Goal: Find specific page/section: Find specific page/section

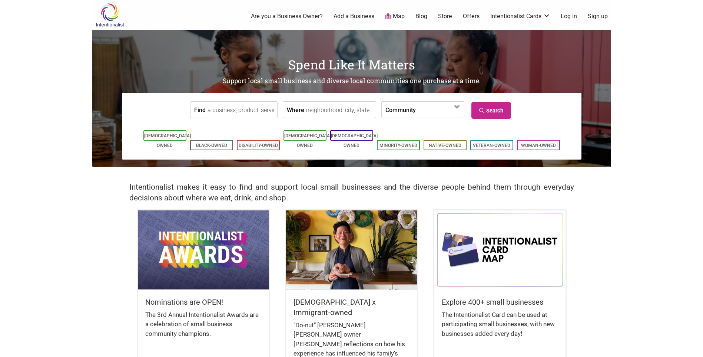
click at [330, 111] on input "Where" at bounding box center [340, 110] width 68 height 17
type input "[US_STATE][GEOGRAPHIC_DATA], [GEOGRAPHIC_DATA], [GEOGRAPHIC_DATA]"
click at [487, 112] on link "Search" at bounding box center [492, 110] width 40 height 17
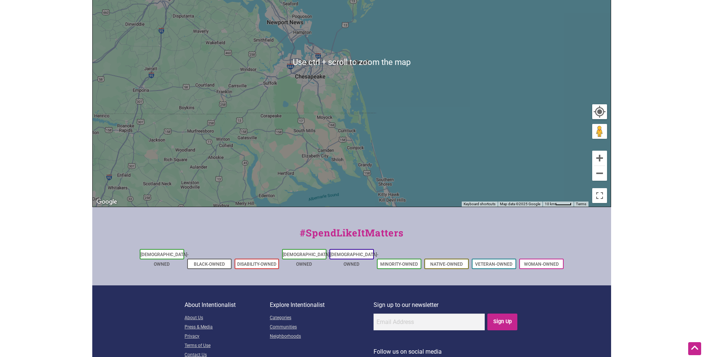
scroll to position [172, 0]
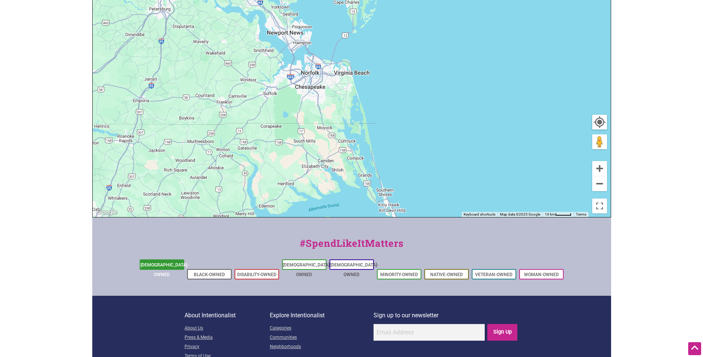
drag, startPoint x: 158, startPoint y: 262, endPoint x: 164, endPoint y: 261, distance: 6.0
click at [158, 262] on link "[DEMOGRAPHIC_DATA]-Owned" at bounding box center [165, 269] width 48 height 15
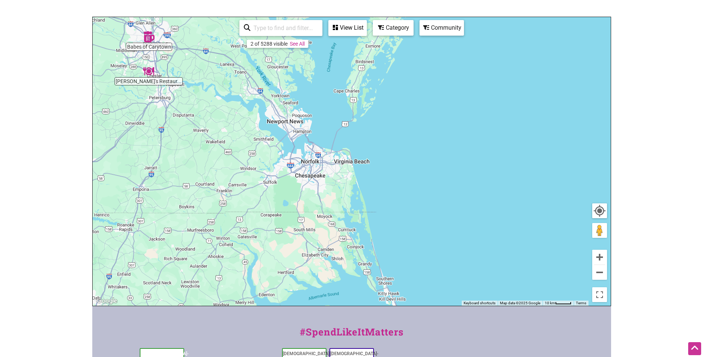
scroll to position [23, 0]
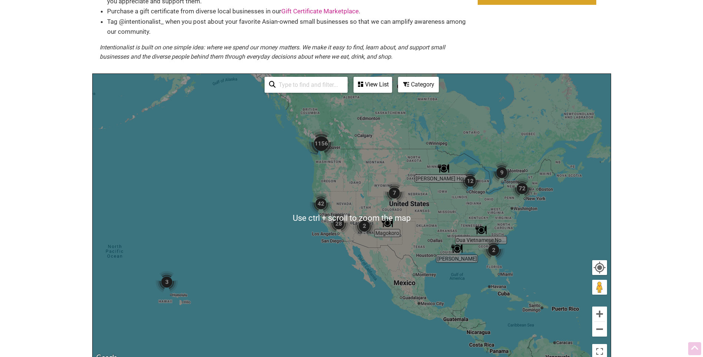
scroll to position [111, 0]
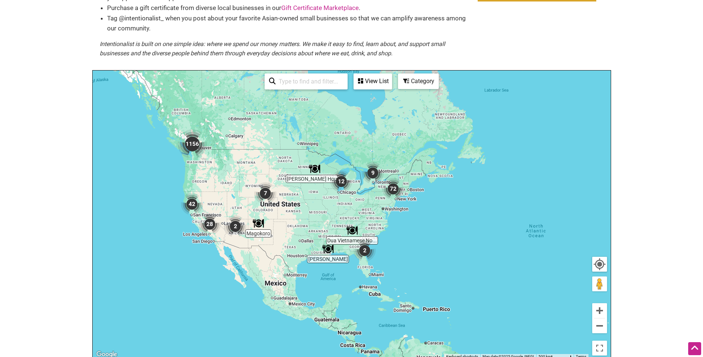
drag, startPoint x: 524, startPoint y: 252, endPoint x: 392, endPoint y: 256, distance: 132.4
click at [394, 256] on div "To navigate, press the arrow keys." at bounding box center [352, 214] width 518 height 288
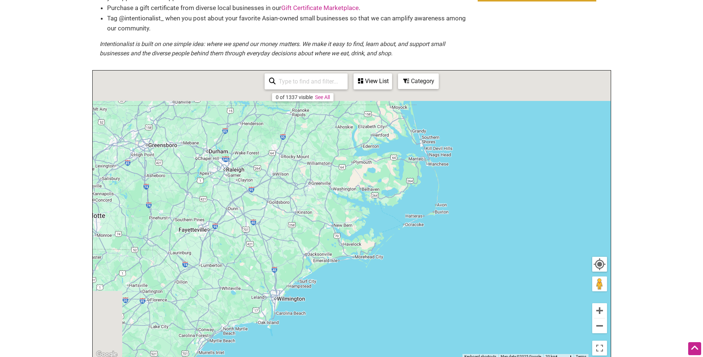
drag, startPoint x: 303, startPoint y: 142, endPoint x: 384, endPoint y: 280, distance: 159.7
click at [397, 349] on div "To navigate, press the arrow keys." at bounding box center [352, 214] width 518 height 288
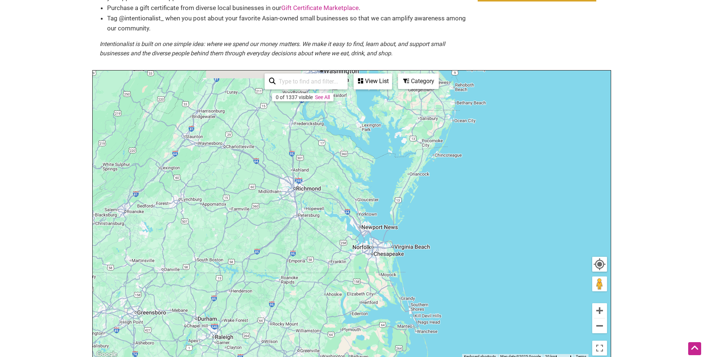
drag, startPoint x: 386, startPoint y: 201, endPoint x: 367, endPoint y: 333, distance: 133.4
click at [367, 332] on div "To navigate, press the arrow keys." at bounding box center [352, 214] width 518 height 288
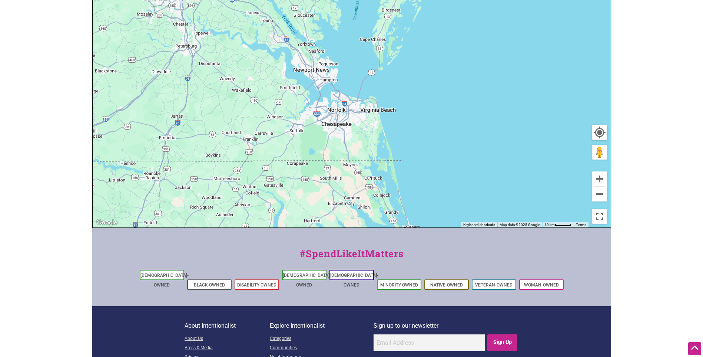
scroll to position [290, 0]
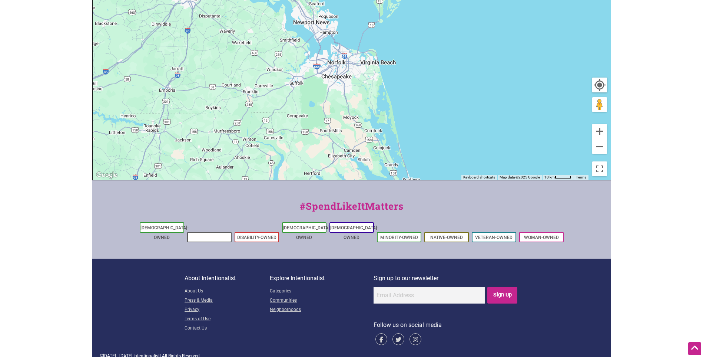
drag, startPoint x: 223, startPoint y: 229, endPoint x: 269, endPoint y: 234, distance: 46.1
click at [223, 235] on link "Black-Owned" at bounding box center [209, 237] width 31 height 5
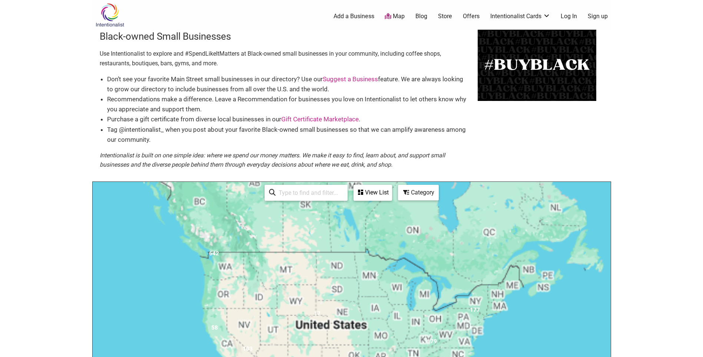
drag, startPoint x: 530, startPoint y: 288, endPoint x: 273, endPoint y: 202, distance: 271.4
click at [273, 202] on div "642 179 103 177 17 37 58 6 To navigate, press the arrow keys. See All View List…" at bounding box center [352, 326] width 518 height 288
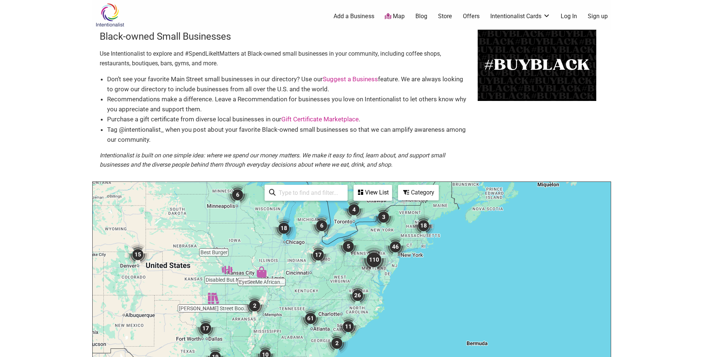
drag, startPoint x: 502, startPoint y: 275, endPoint x: 346, endPoint y: 230, distance: 161.7
click at [347, 231] on div "To navigate, press the arrow keys." at bounding box center [352, 326] width 518 height 288
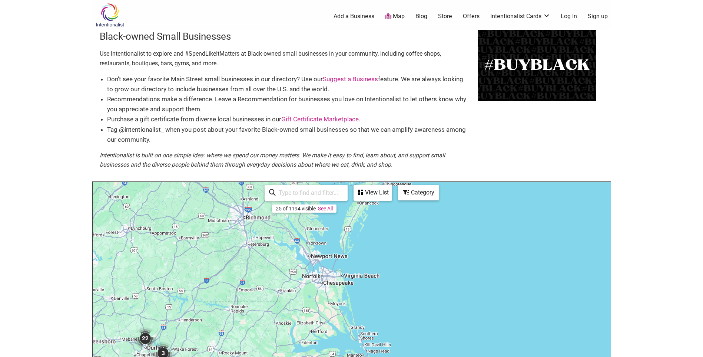
drag, startPoint x: 350, startPoint y: 229, endPoint x: 342, endPoint y: 343, distance: 114.1
click at [343, 343] on div "To navigate, press the arrow keys." at bounding box center [352, 326] width 518 height 288
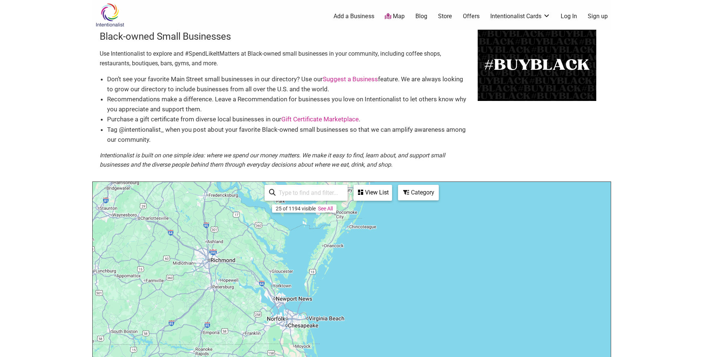
drag, startPoint x: 381, startPoint y: 301, endPoint x: 354, endPoint y: 309, distance: 28.2
click at [354, 309] on div "To navigate, press the arrow keys." at bounding box center [352, 326] width 518 height 288
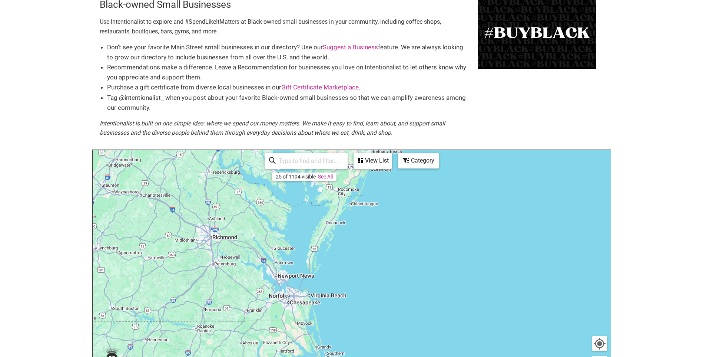
scroll to position [148, 0]
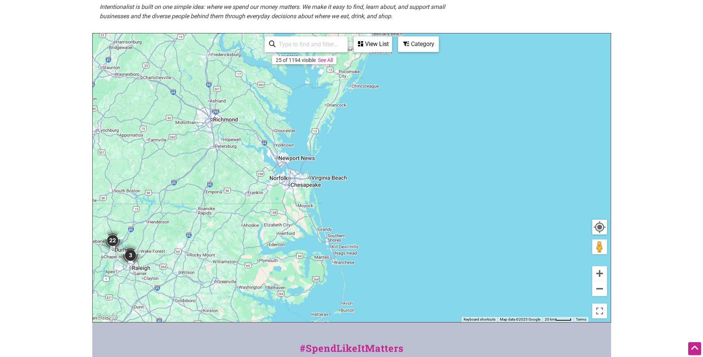
click at [115, 238] on img "22" at bounding box center [113, 240] width 28 height 28
